Goal: Task Accomplishment & Management: Manage account settings

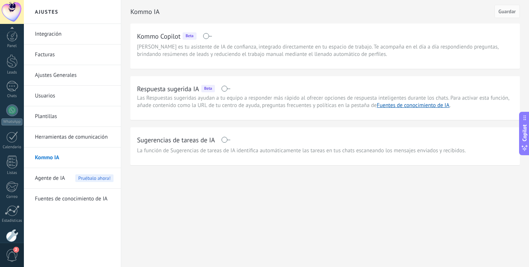
scroll to position [39, 0]
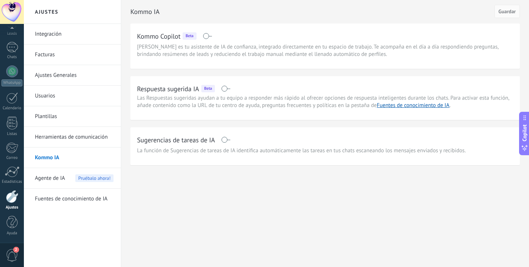
click at [65, 137] on link "Herramientas de comunicación" at bounding box center [74, 137] width 79 height 21
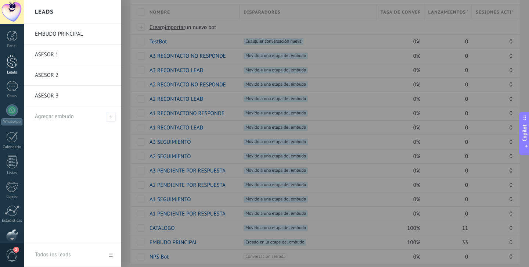
click at [11, 58] on div at bounding box center [12, 61] width 11 height 14
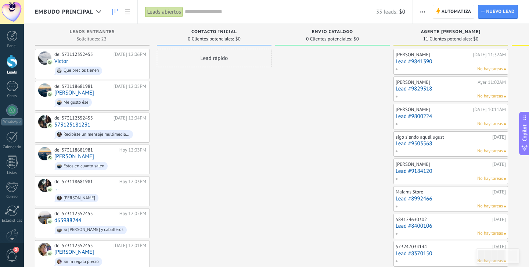
click at [56, 20] on div "EMBUDO PRINCIPAL" at bounding box center [70, 12] width 70 height 24
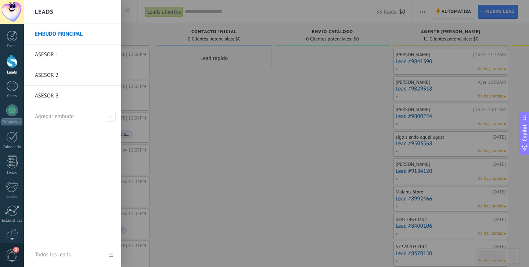
click at [319, 137] on div at bounding box center [288, 133] width 529 height 267
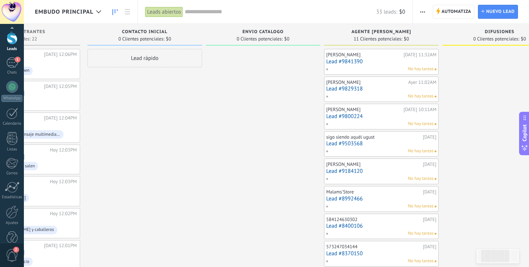
scroll to position [39, 0]
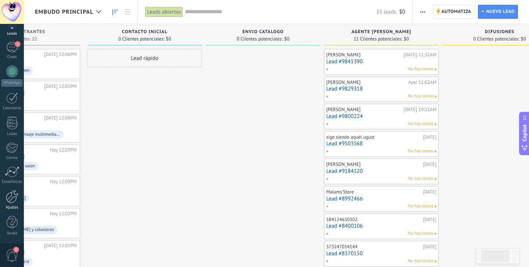
click at [10, 208] on div "Ajustes" at bounding box center [11, 207] width 21 height 5
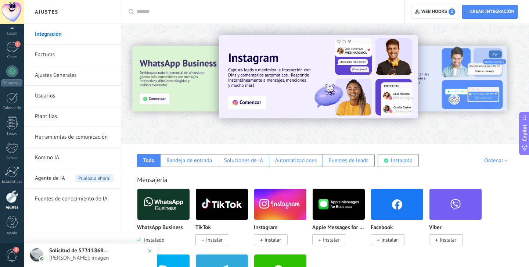
click at [60, 136] on link "Herramientas de comunicación" at bounding box center [74, 137] width 79 height 21
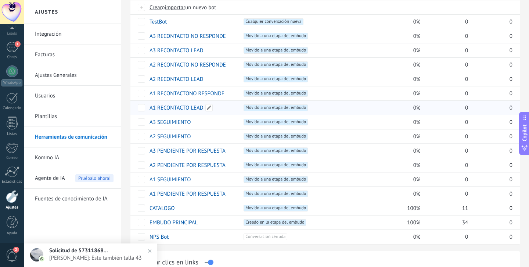
scroll to position [50, 0]
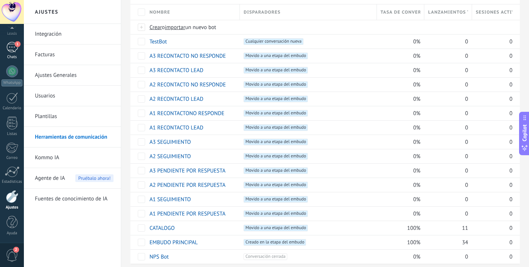
click at [14, 52] on div "1" at bounding box center [12, 47] width 12 height 11
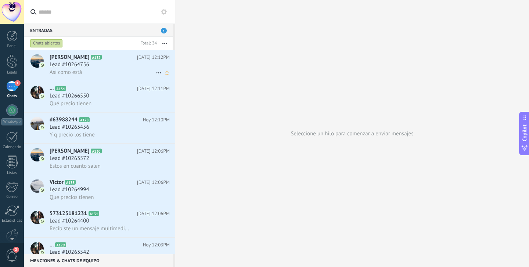
click at [65, 66] on span "Lead #10264756" at bounding box center [70, 64] width 40 height 7
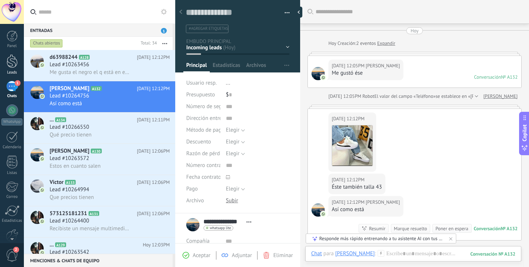
click at [12, 68] on div at bounding box center [12, 61] width 11 height 14
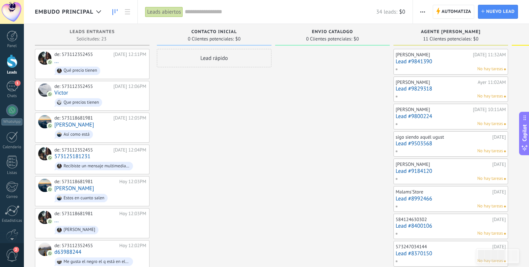
click at [432, 9] on div "Automatiza Nueva difusión Editar embudo Editar el diseño de la tarjeta Importar…" at bounding box center [471, 12] width 116 height 24
click at [451, 11] on span "Automatiza" at bounding box center [457, 11] width 30 height 13
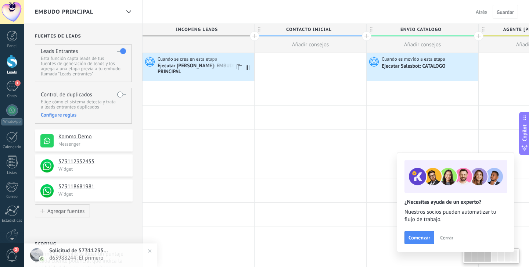
click at [216, 64] on div "Ejecutar [PERSON_NAME]: EMBUDO PRINCIPAL" at bounding box center [205, 69] width 95 height 12
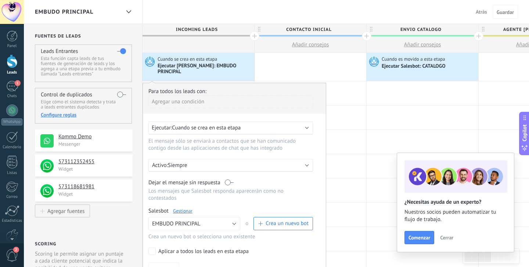
click at [187, 210] on link "Gestionar" at bounding box center [182, 211] width 19 height 6
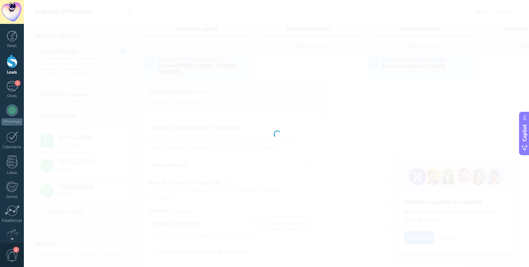
type input "**********"
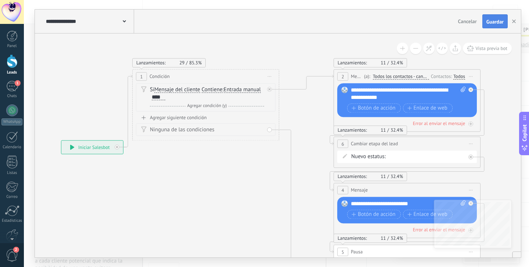
click at [498, 25] on button "Guardar" at bounding box center [494, 21] width 25 height 14
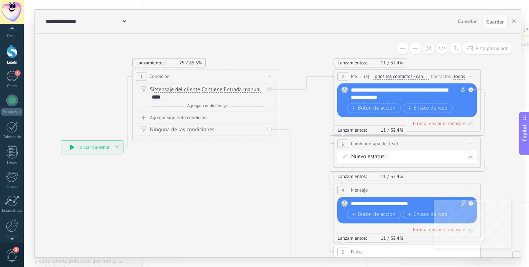
scroll to position [17, 0]
click at [12, 226] on link "Ajustes" at bounding box center [12, 222] width 24 height 20
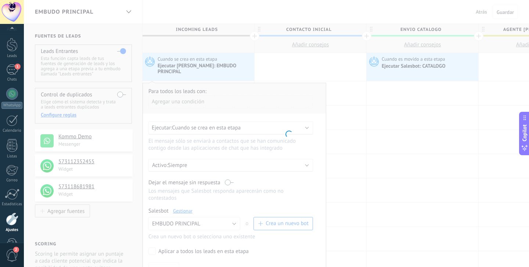
scroll to position [39, 0]
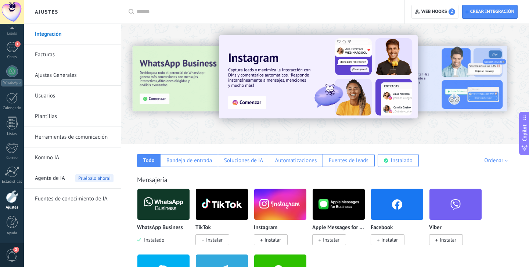
click at [86, 139] on link "Herramientas de comunicación" at bounding box center [74, 137] width 79 height 21
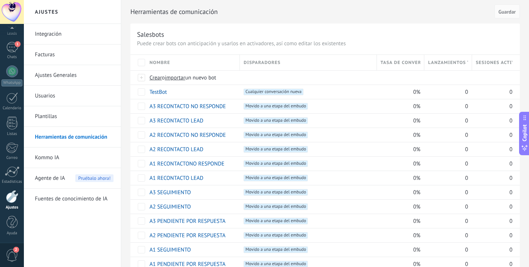
click at [66, 33] on link "Integración" at bounding box center [74, 34] width 79 height 21
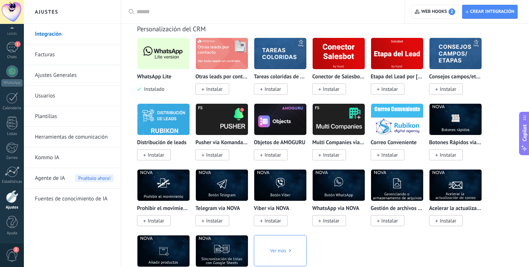
scroll to position [1790, 0]
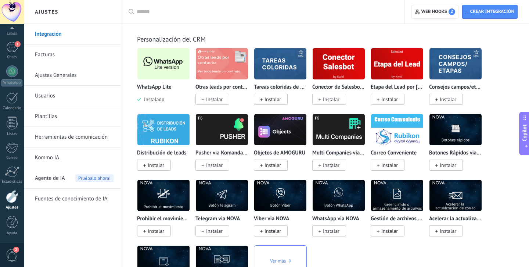
click at [159, 75] on img at bounding box center [163, 64] width 52 height 36
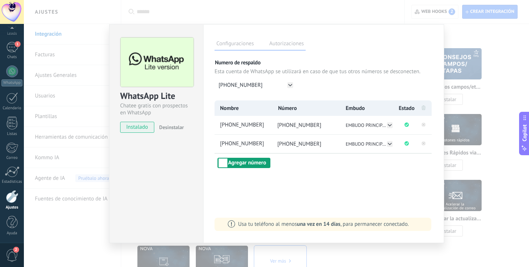
click at [256, 162] on button "Agregar número" at bounding box center [244, 163] width 53 height 10
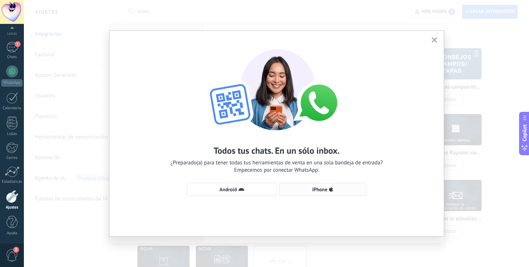
click at [307, 190] on span "iPhone" at bounding box center [322, 189] width 79 height 6
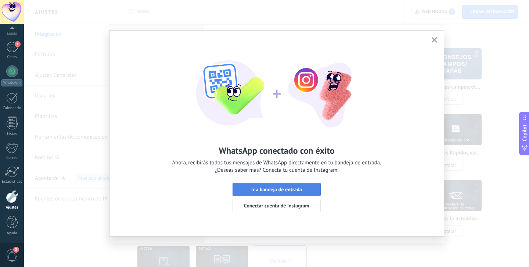
click at [305, 186] on button "Ir a bandeja de entrada" at bounding box center [277, 189] width 88 height 13
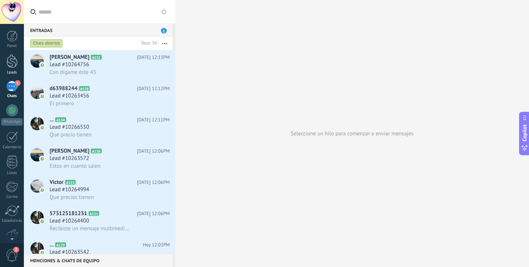
click at [12, 68] on link "Leads" at bounding box center [12, 64] width 24 height 21
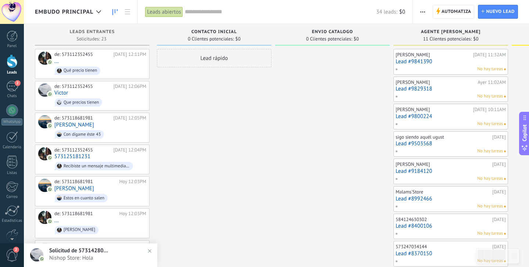
click at [75, 252] on span "Solicitud de 573142804682" at bounding box center [78, 250] width 59 height 7
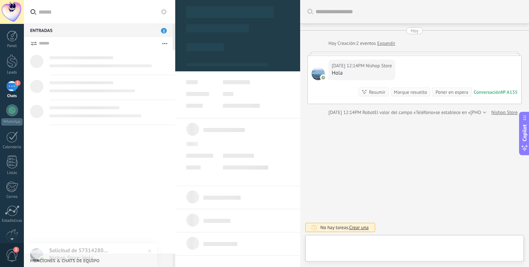
type textarea "**********"
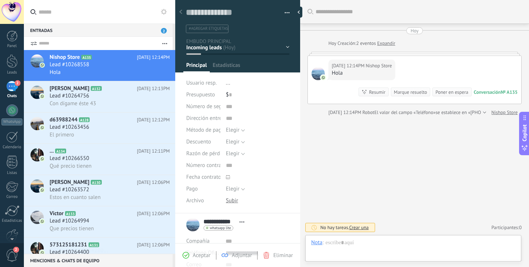
scroll to position [11, 0]
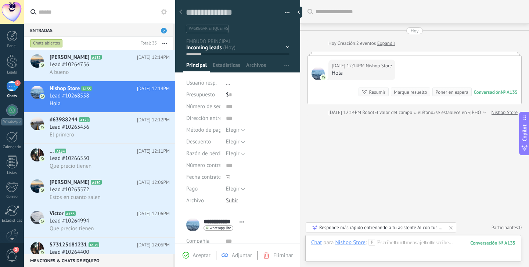
click at [284, 13] on button "button" at bounding box center [284, 12] width 11 height 11
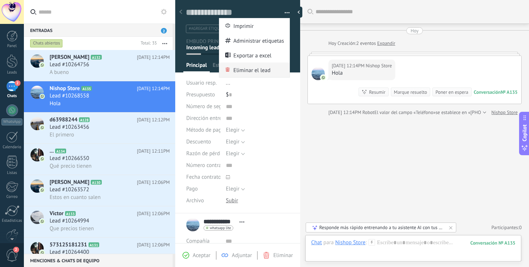
click at [263, 72] on span "Eliminar el lead" at bounding box center [251, 69] width 37 height 15
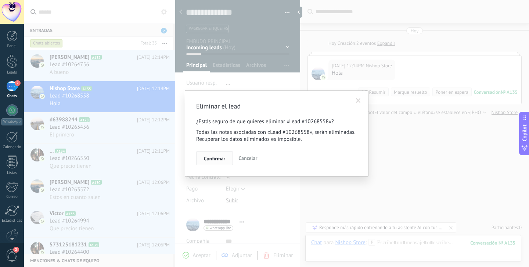
click at [223, 159] on span "Confirmar" at bounding box center [214, 158] width 21 height 5
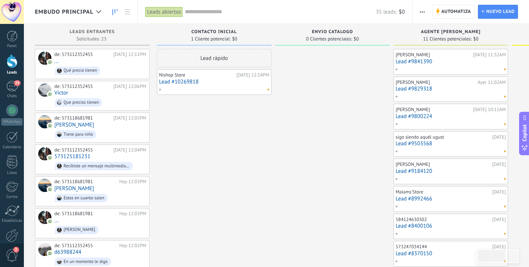
click at [225, 85] on link "Lead #10269818" at bounding box center [214, 82] width 110 height 6
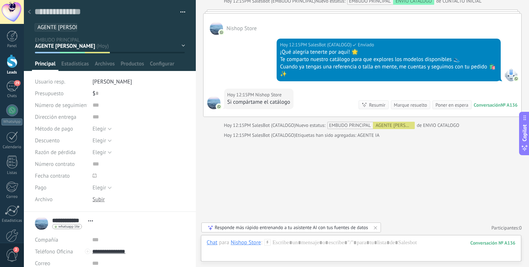
scroll to position [317, 0]
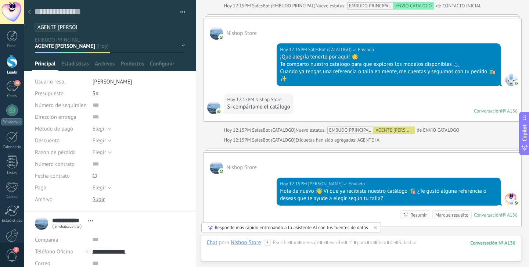
click at [30, 11] on use at bounding box center [29, 12] width 3 height 4
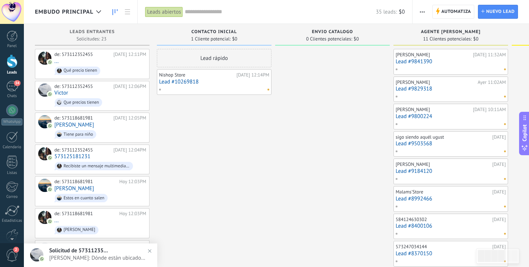
click at [10, 12] on div at bounding box center [12, 12] width 24 height 24
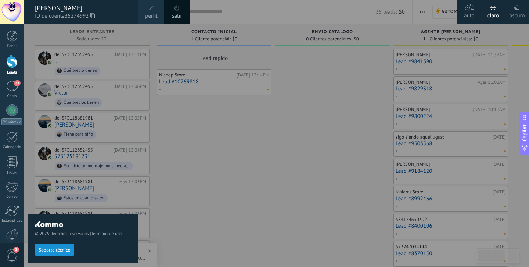
click at [176, 14] on link "salir" at bounding box center [177, 16] width 10 height 8
